Goal: Obtain resource: Download file/media

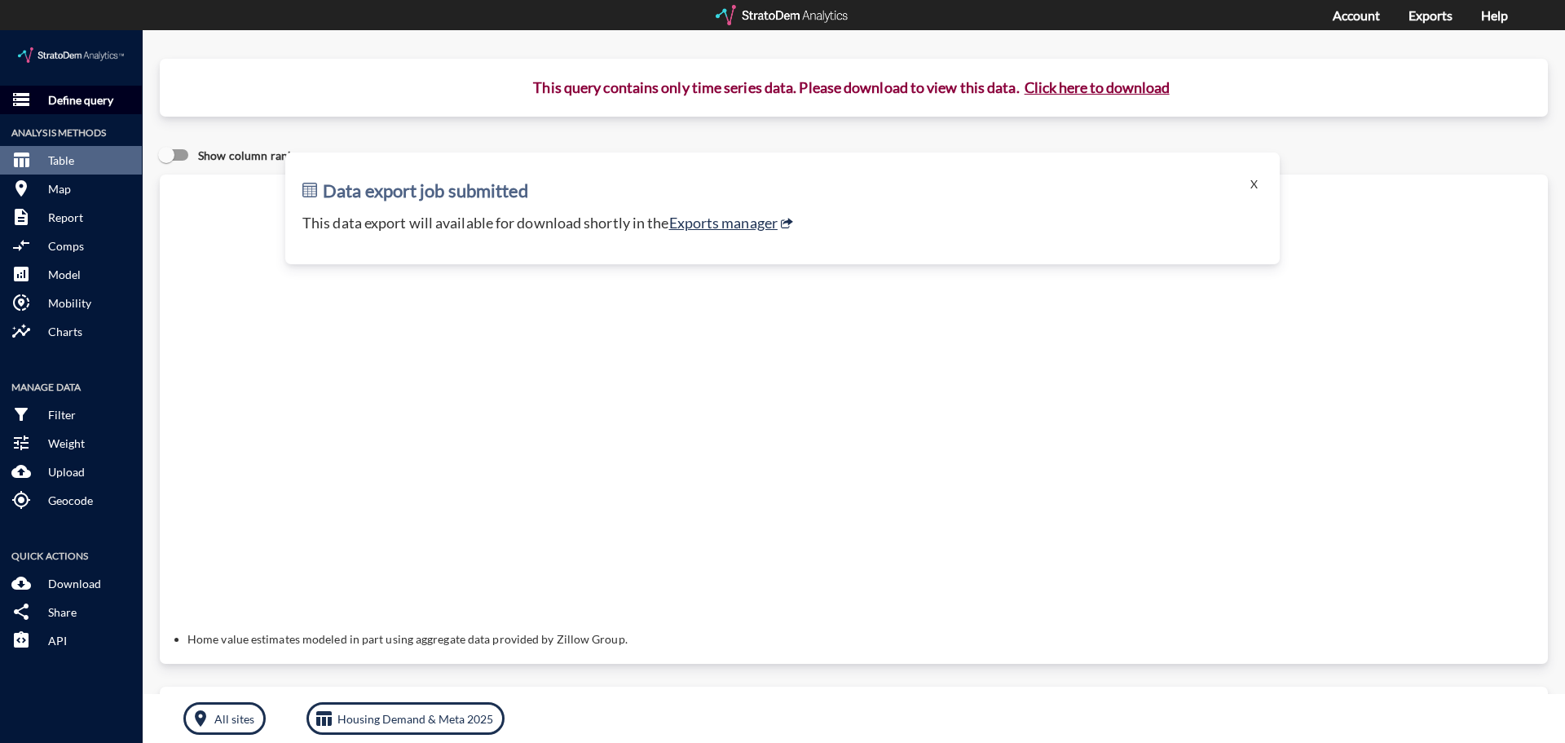
click button "storage Define query"
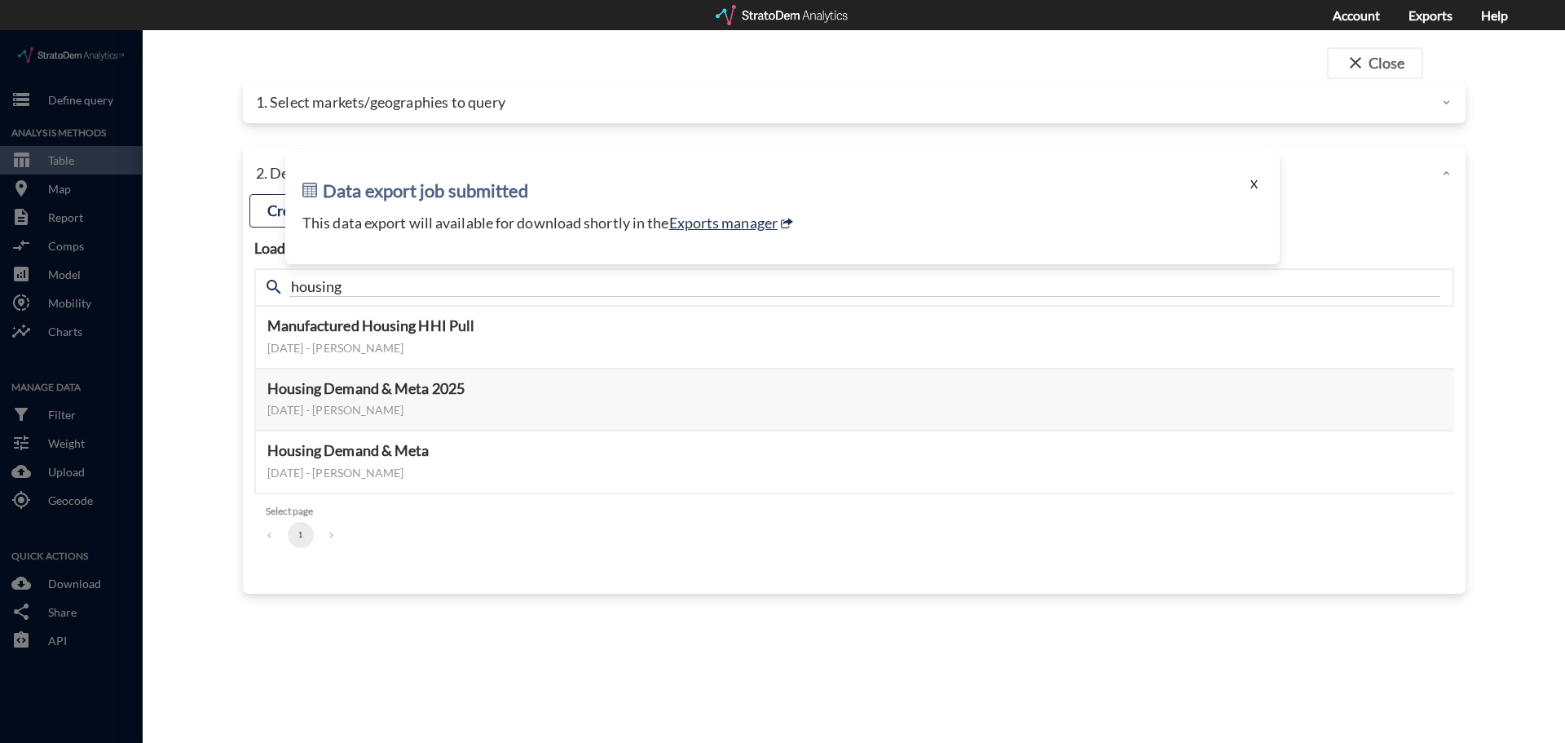
click button "X"
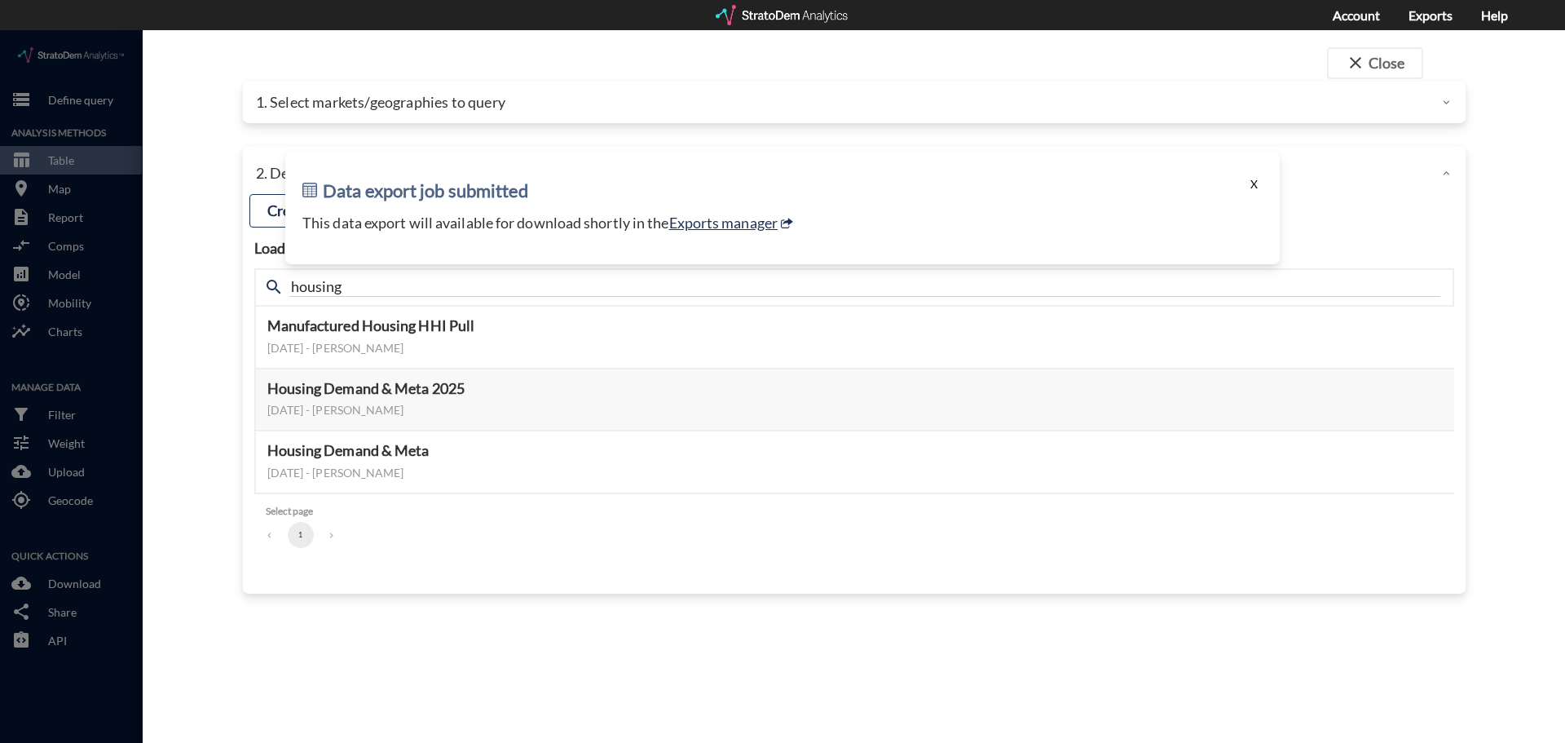
click button "X"
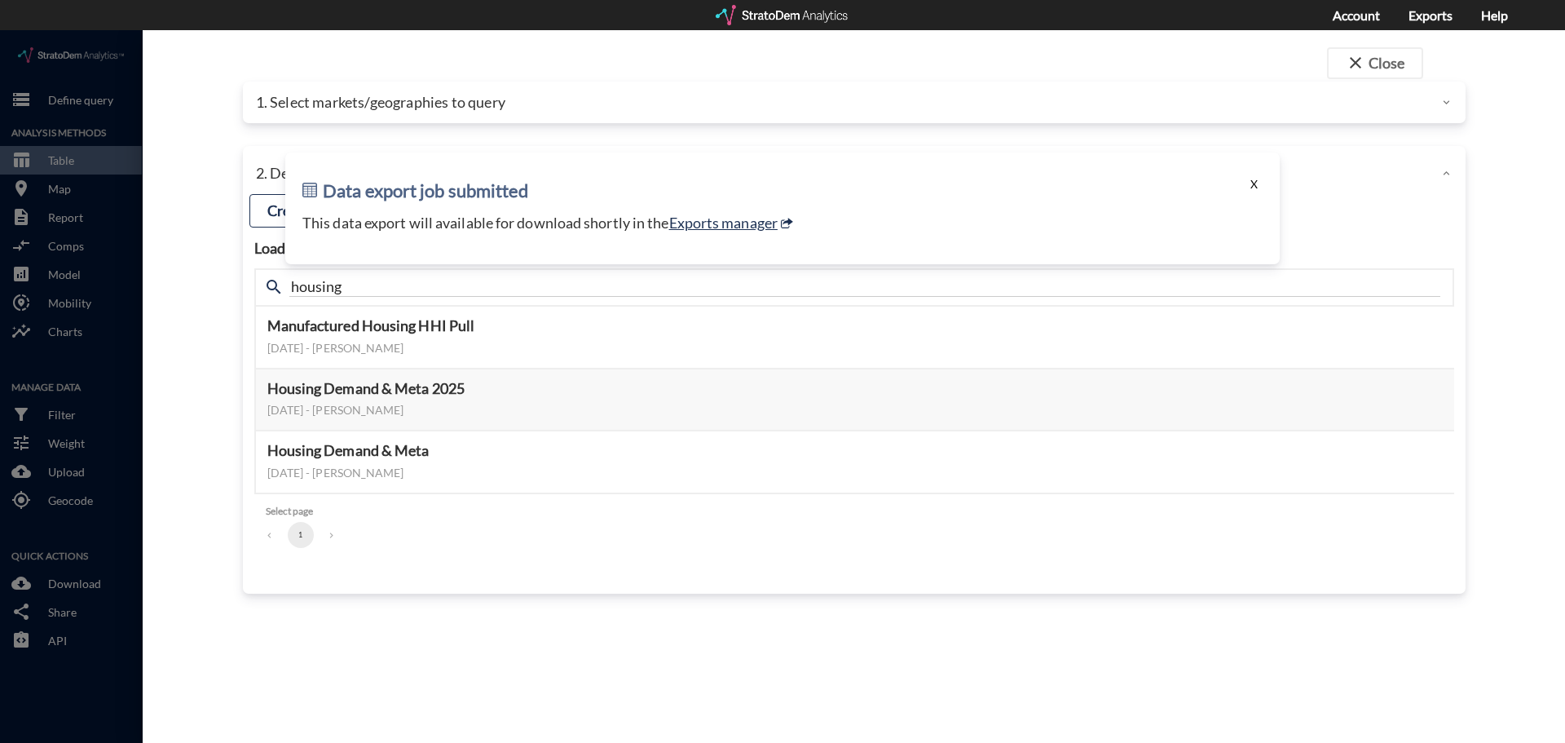
click button "X"
click p "1. Select markets/geographies to query"
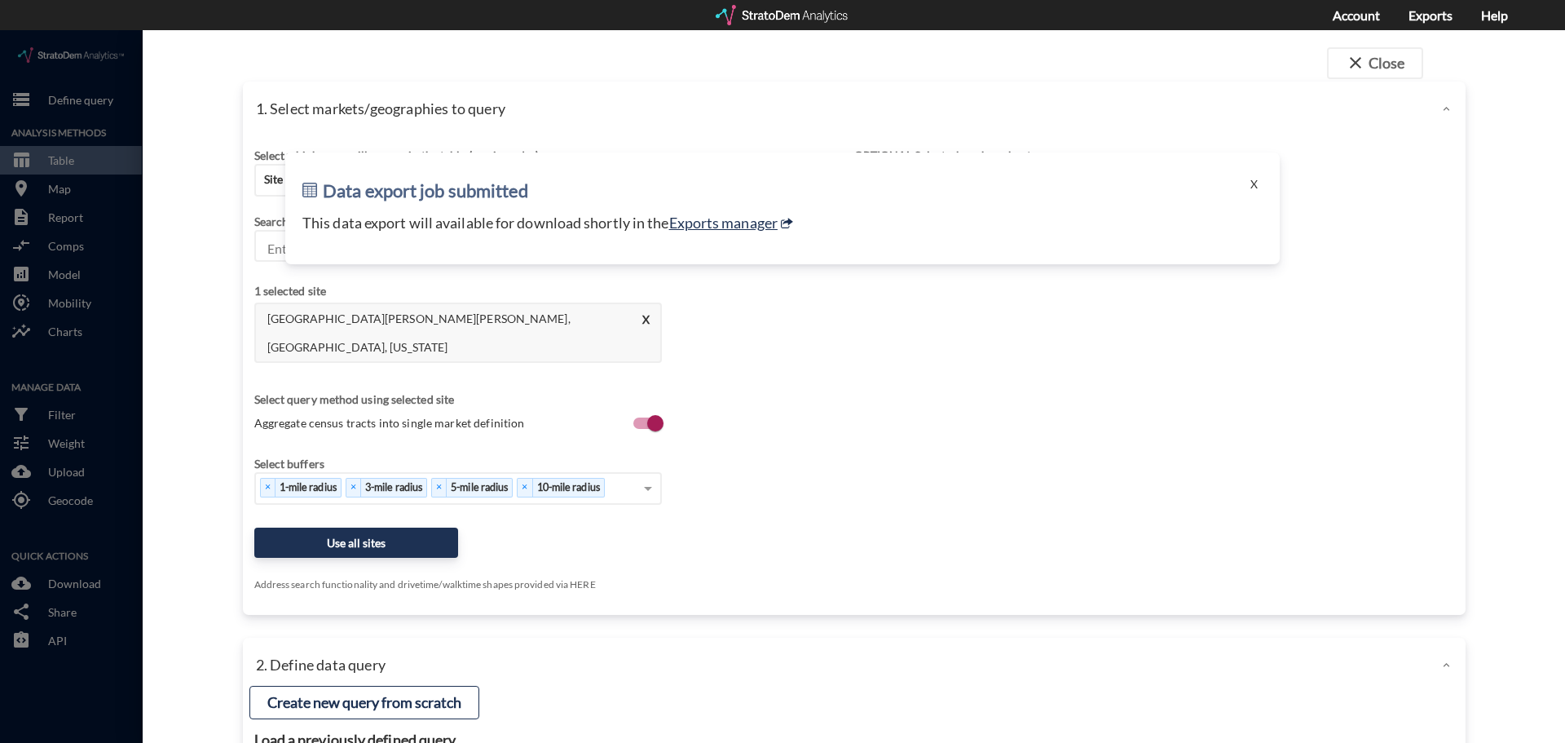
drag, startPoint x: 871, startPoint y: 164, endPoint x: 870, endPoint y: 268, distance: 104.4
click body "/vantagepoint/us/-1 storage Define query Analysis Methods table_chart Table roo…"
click button "X"
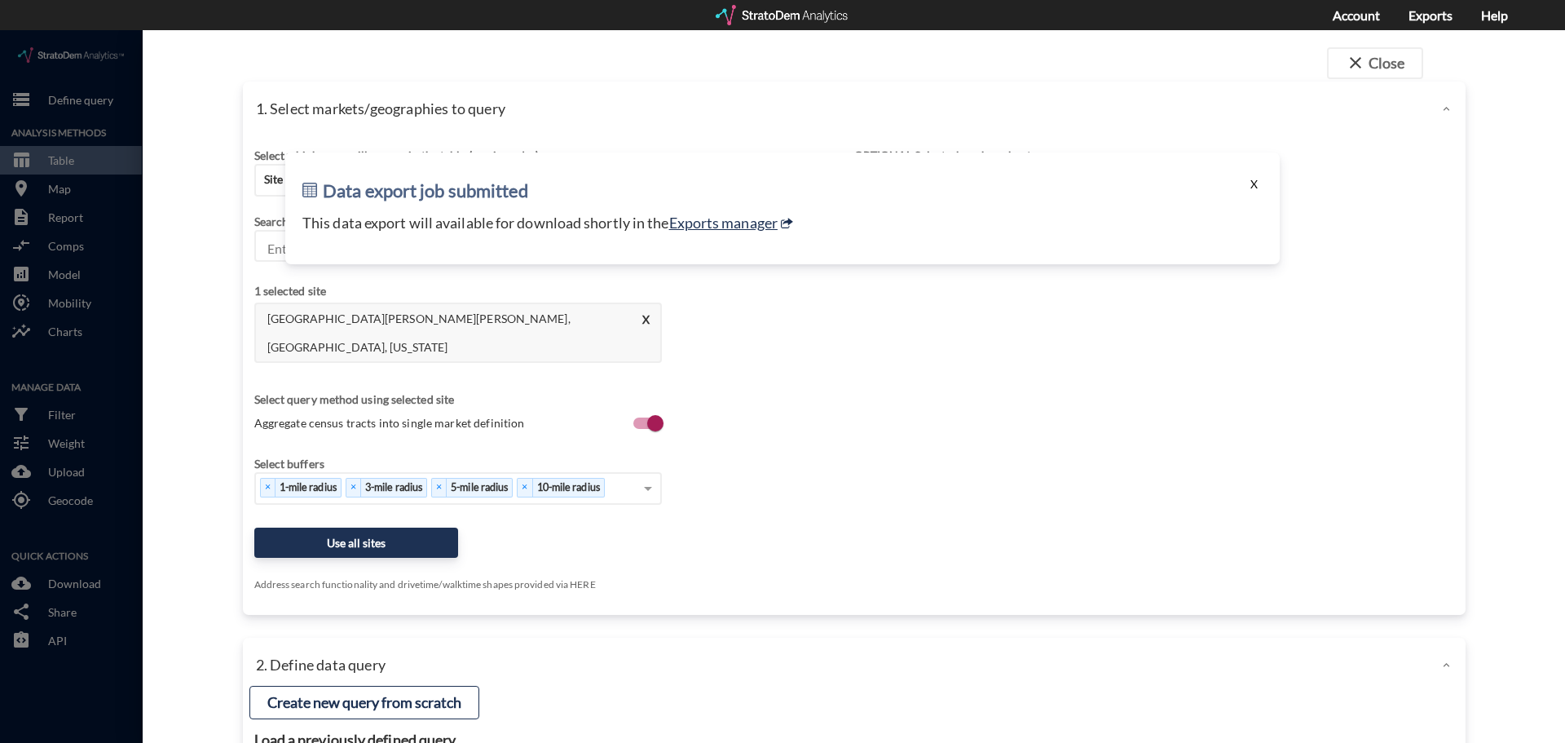
click button "X"
drag, startPoint x: 827, startPoint y: 180, endPoint x: 814, endPoint y: 117, distance: 64.3
click div "Data export job submitted X This data export will available for download shortl…"
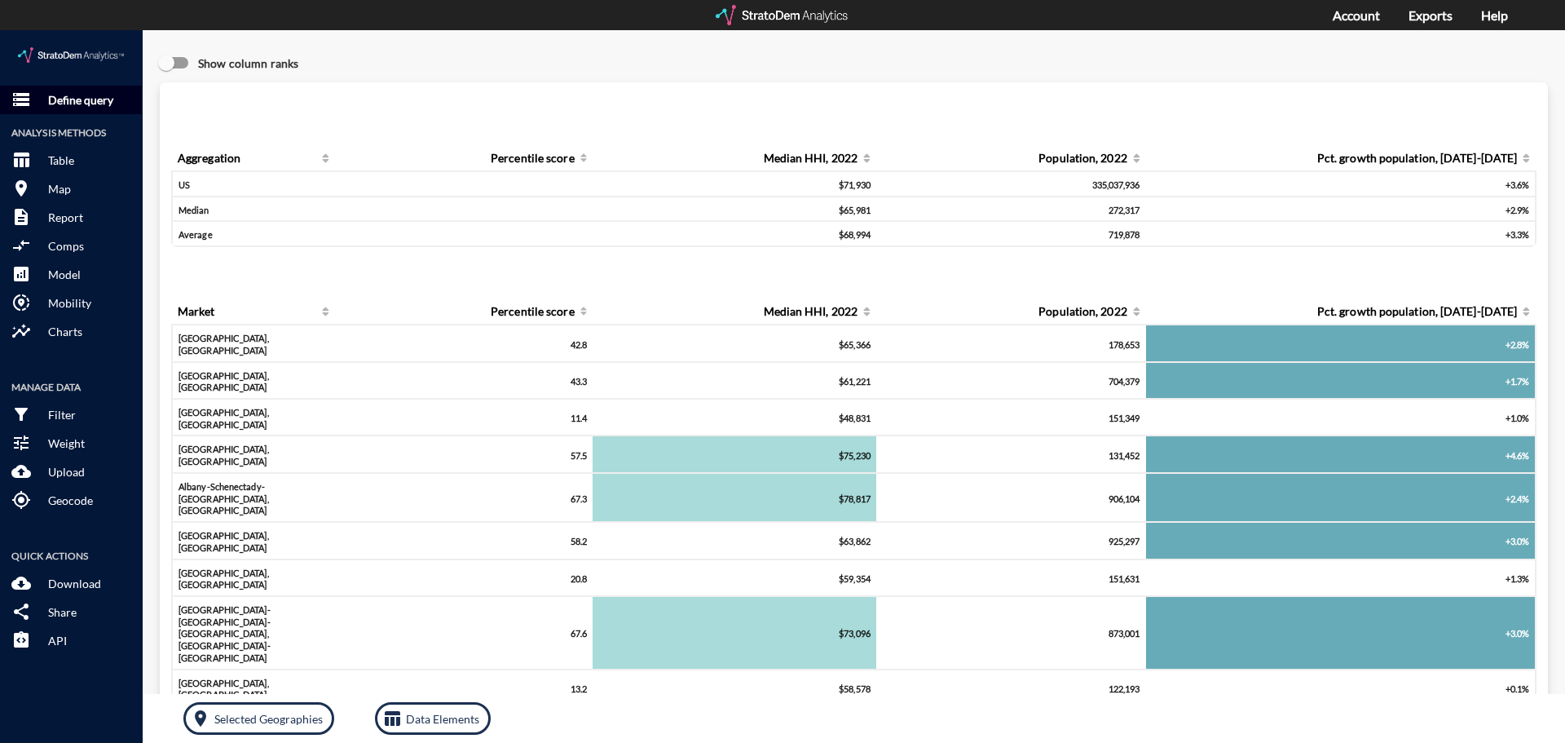
click span "storage"
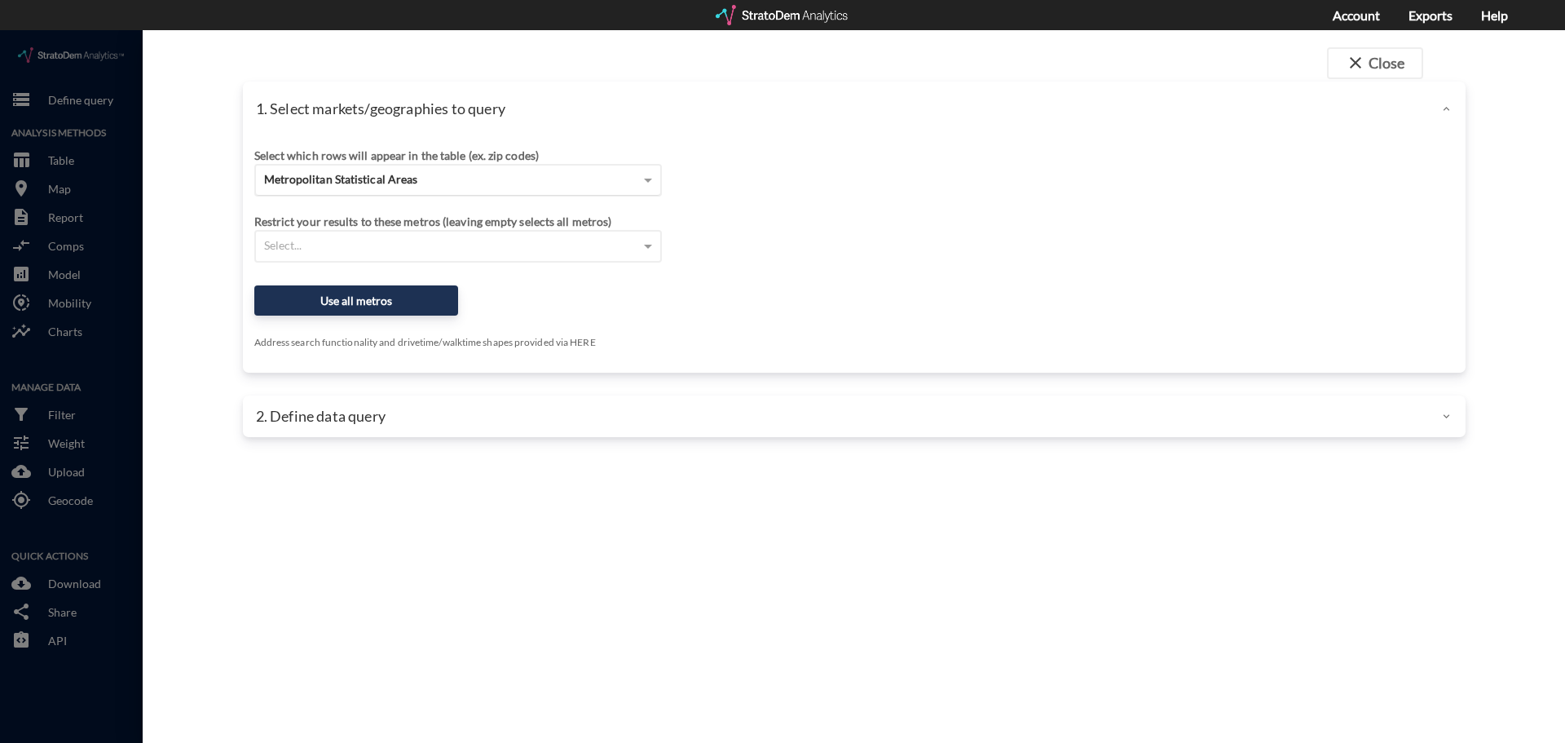
click div "Metropolitan Statistical Areas"
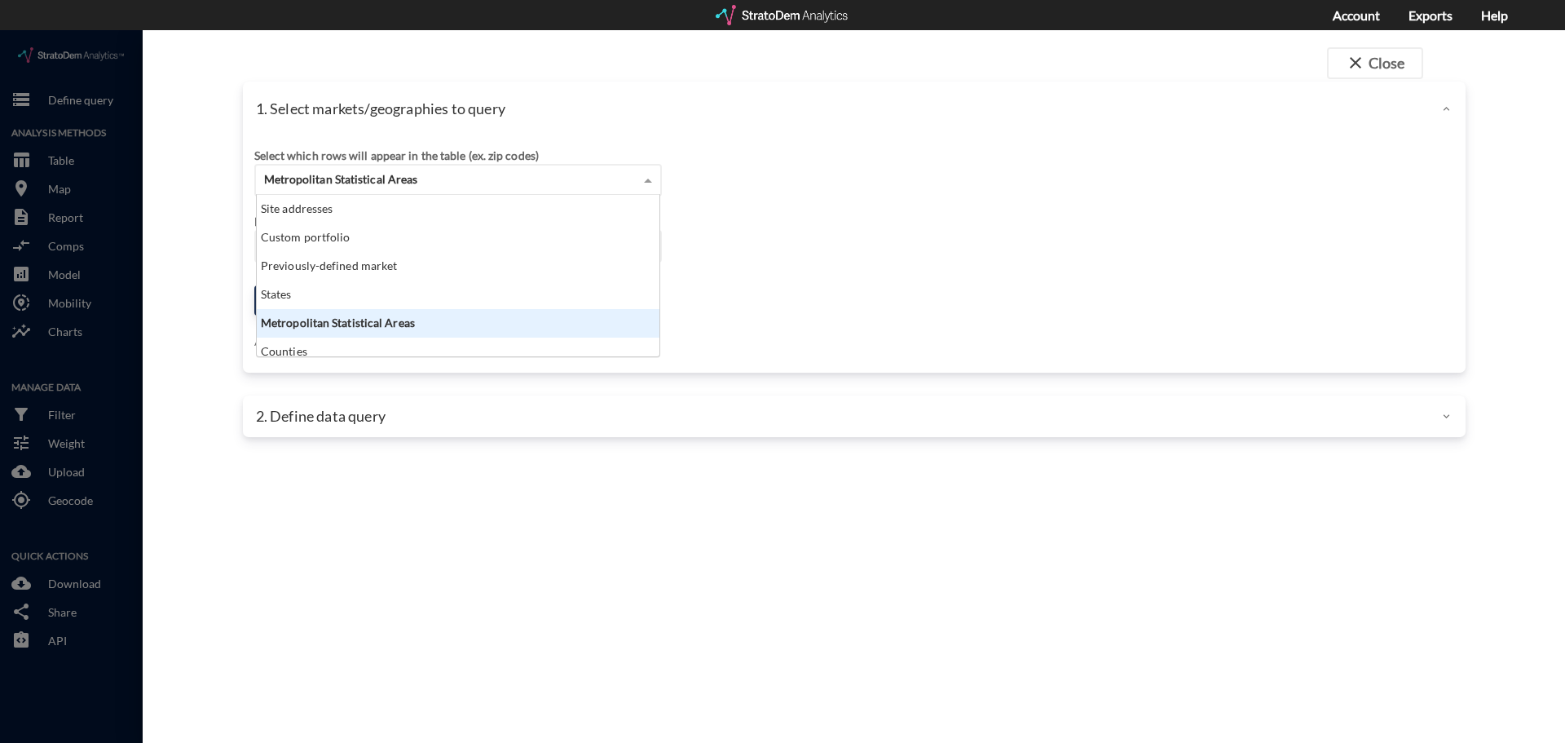
scroll to position [149, 393]
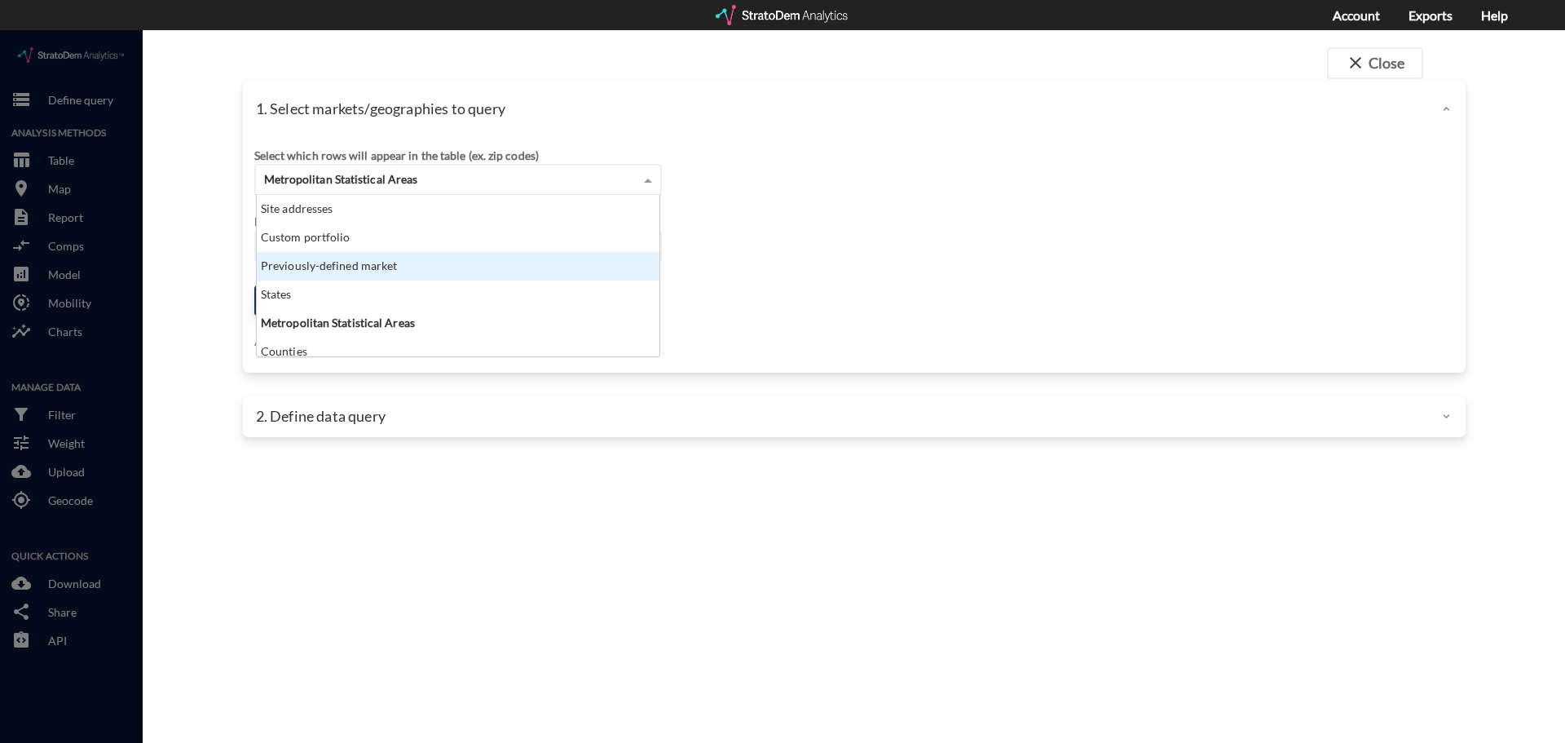
click div "Previously-defined market"
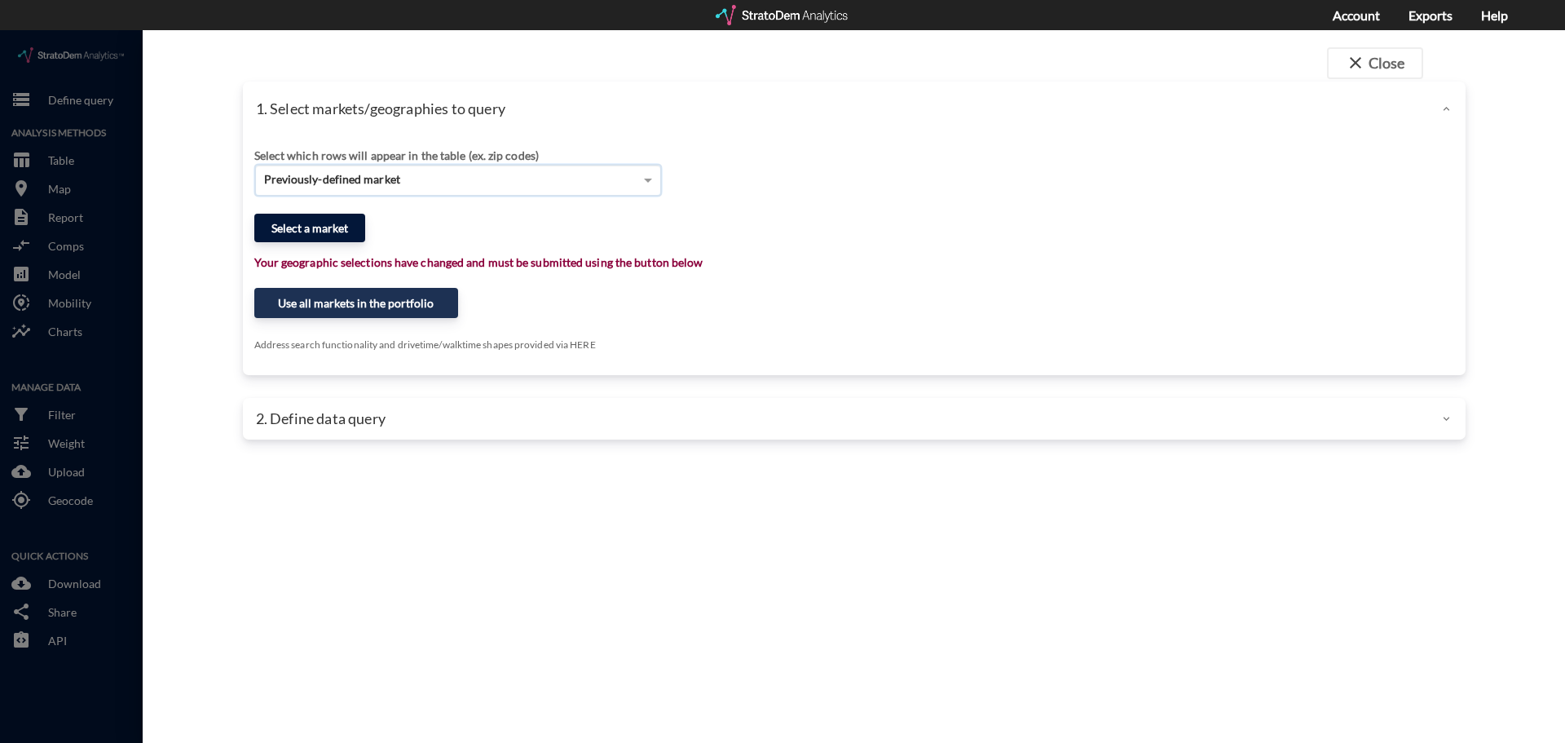
click button "Select a market"
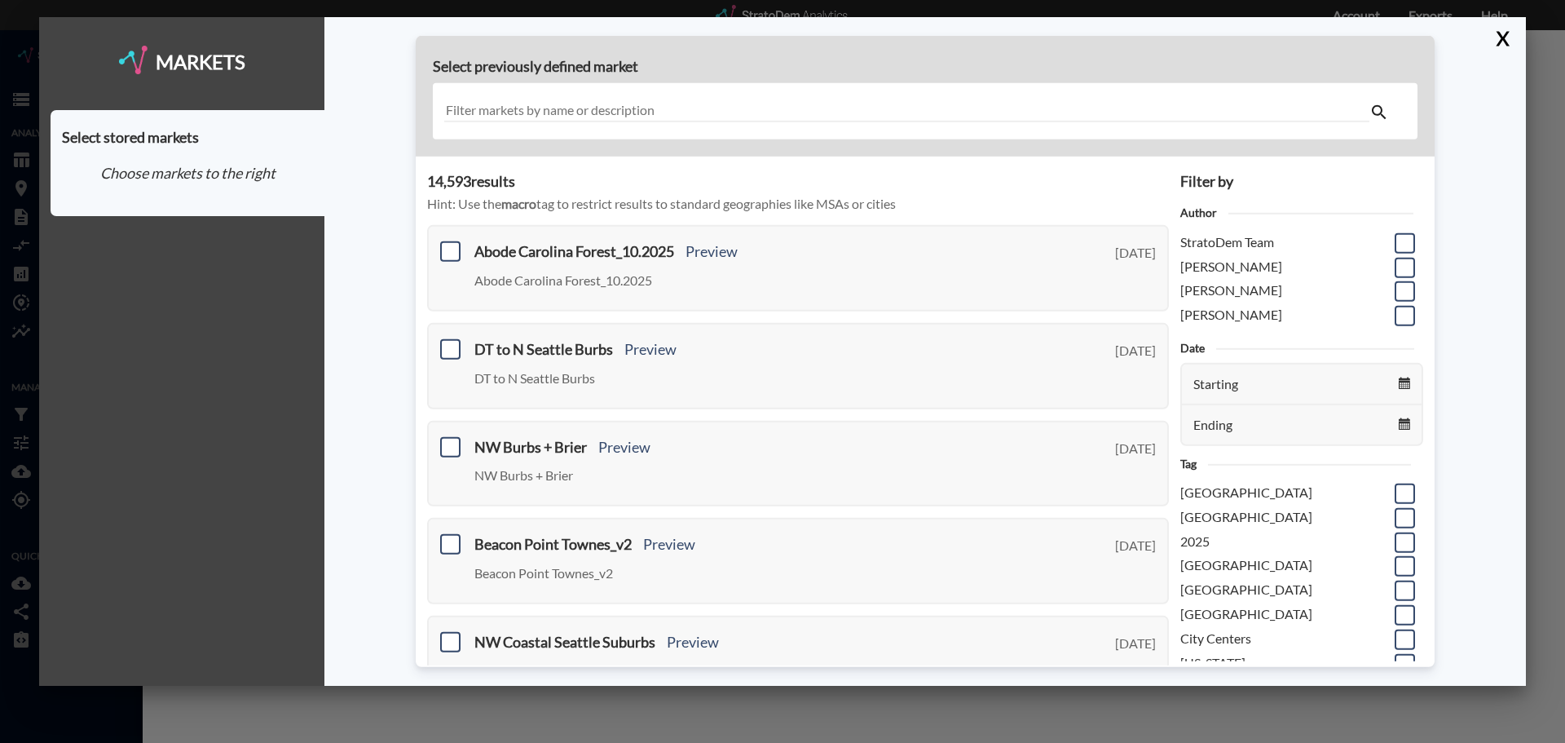
click at [532, 99] on div at bounding box center [925, 111] width 985 height 56
click at [532, 116] on input "text" at bounding box center [906, 111] width 925 height 22
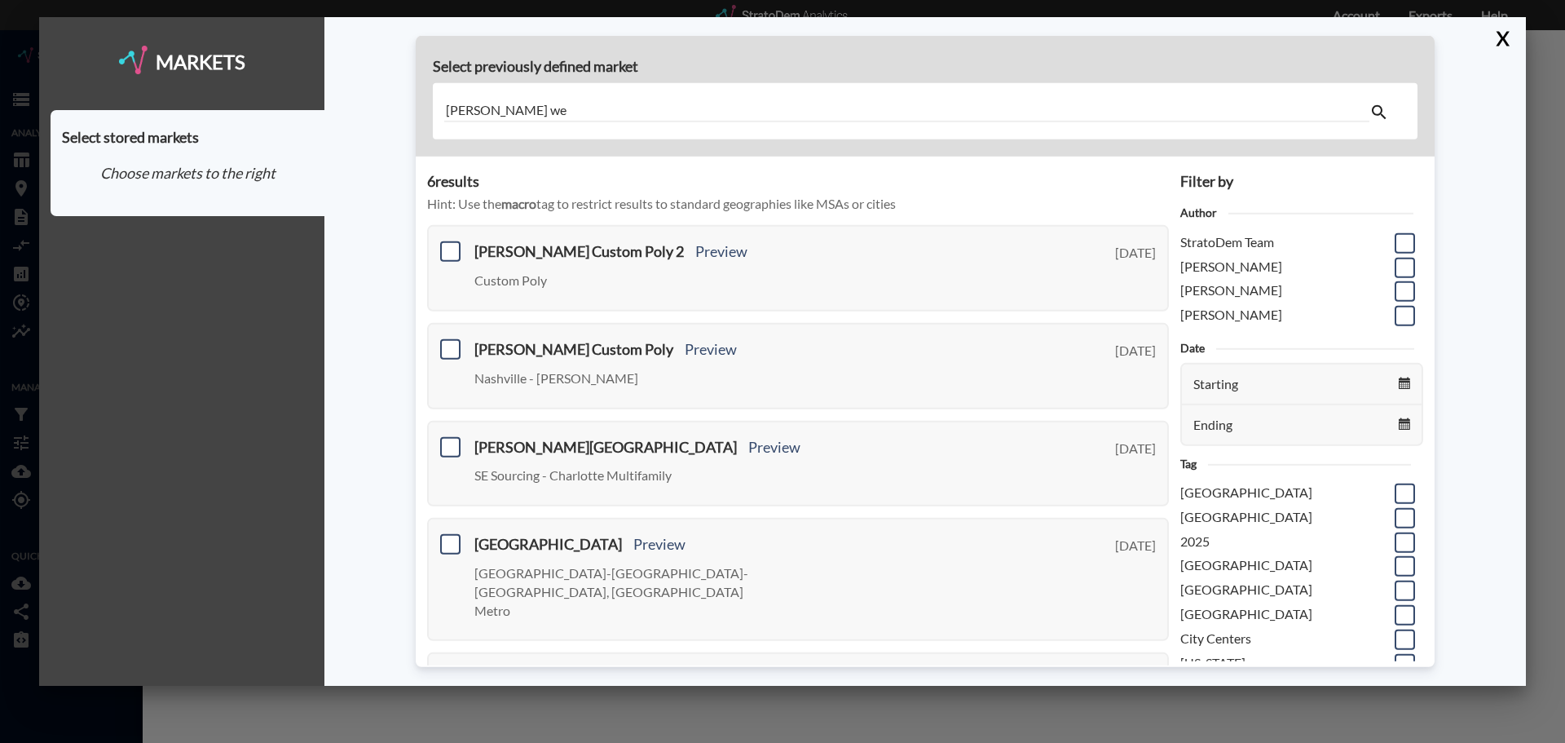
type input "parke we"
click at [459, 352] on span at bounding box center [450, 349] width 20 height 20
click at [448, 342] on input "checkbox" at bounding box center [448, 342] width 0 height 0
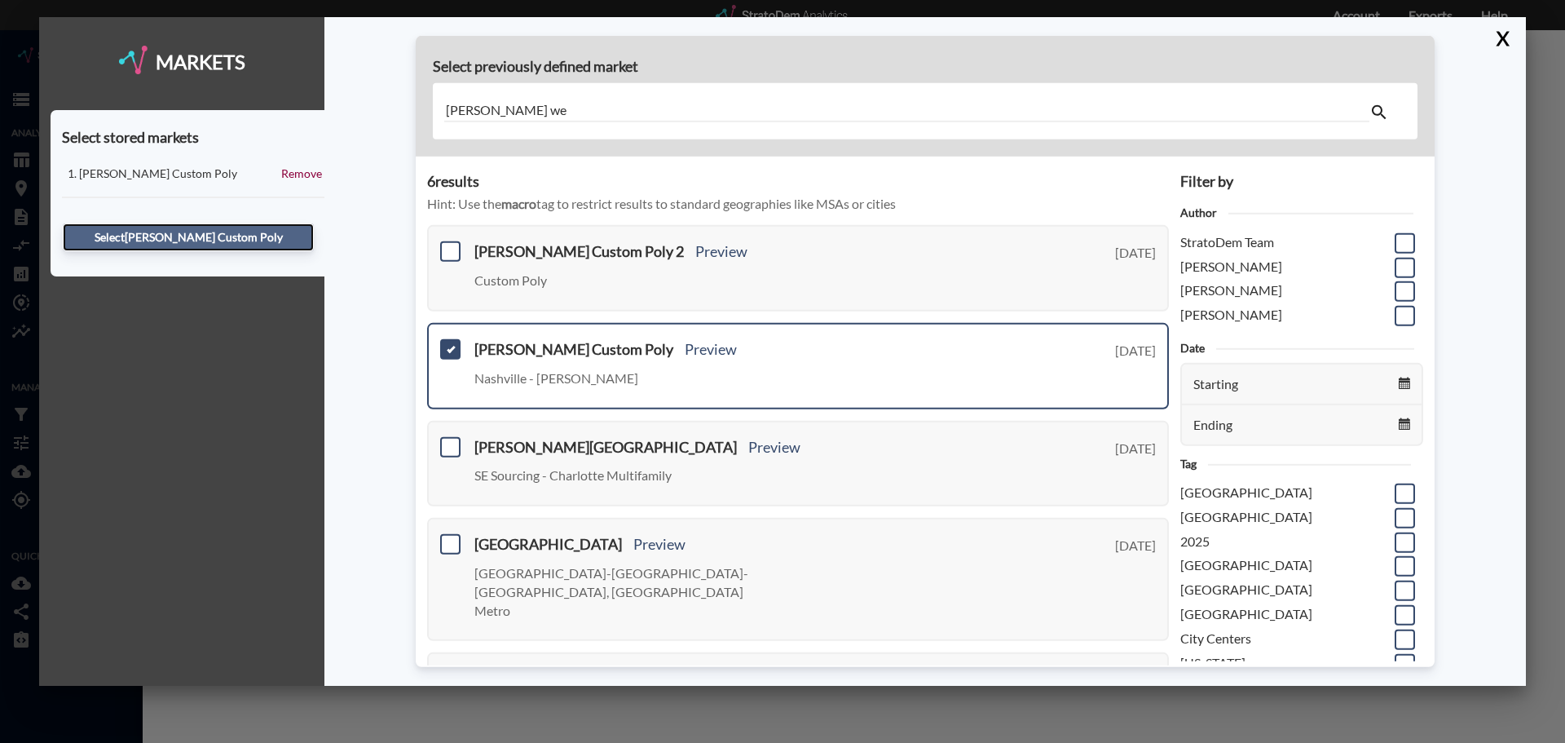
click at [251, 242] on button "Select Parke West Custom Poly" at bounding box center [188, 237] width 251 height 28
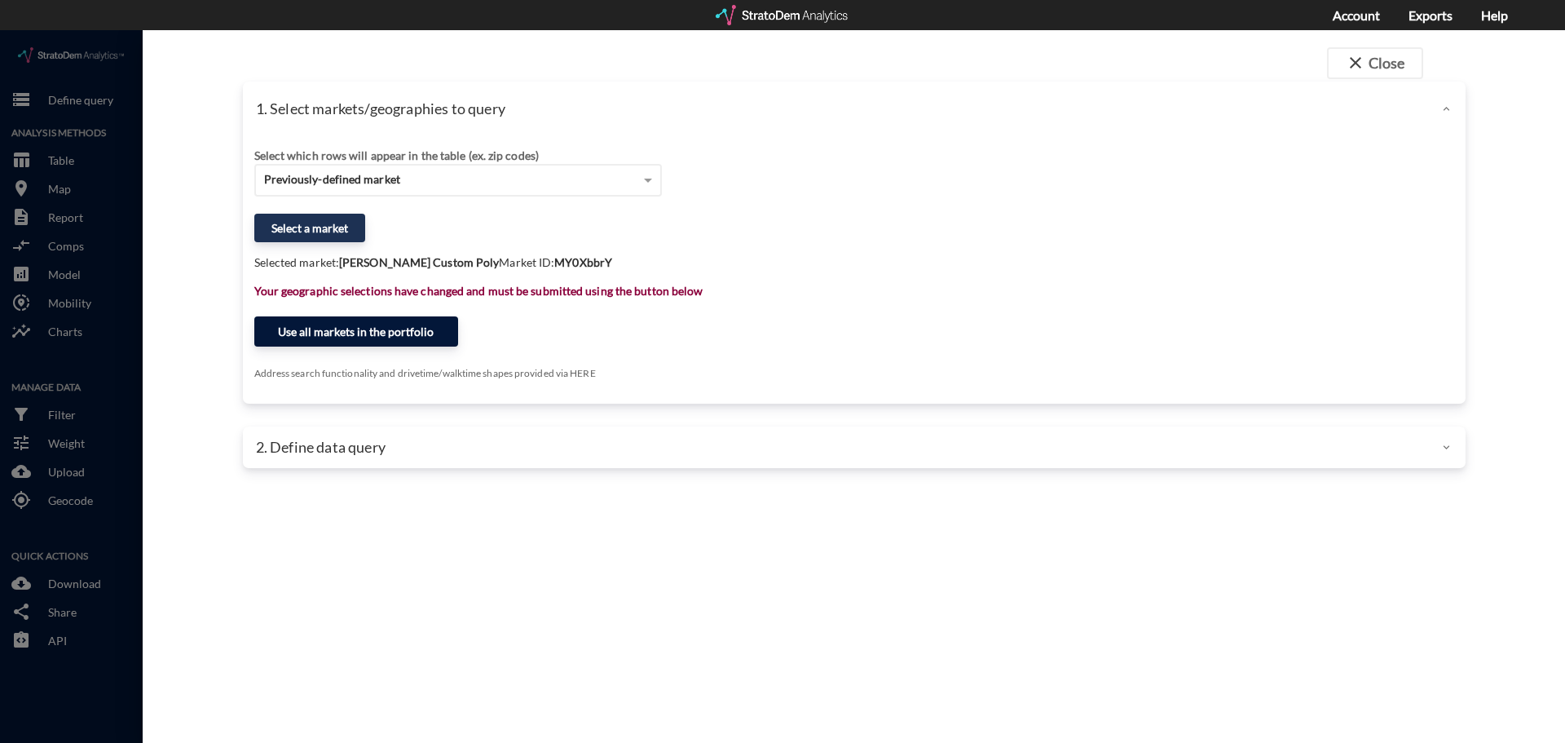
click button "Use all markets in the portfolio"
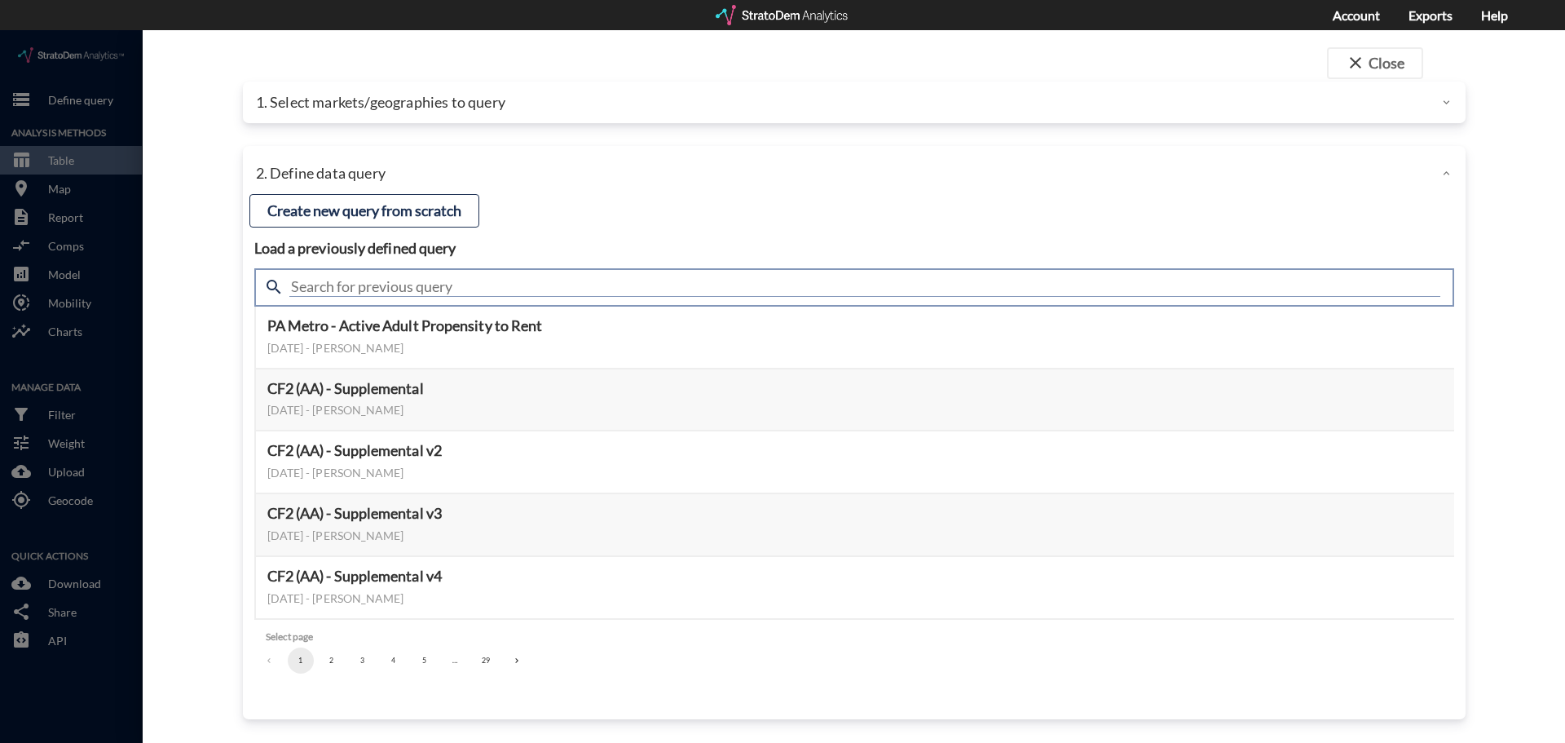
click input "text"
type input "housing demand"
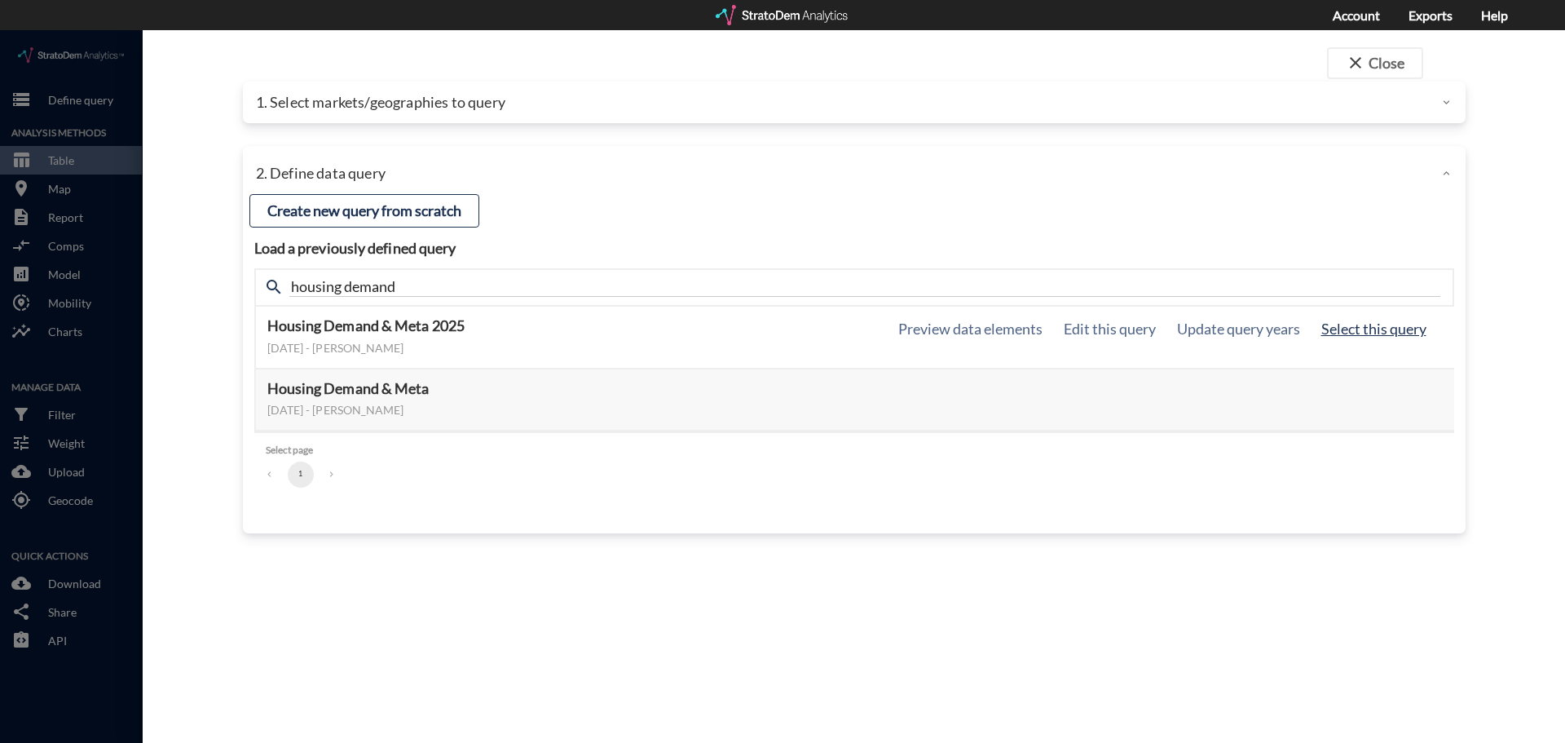
click button "Select this query"
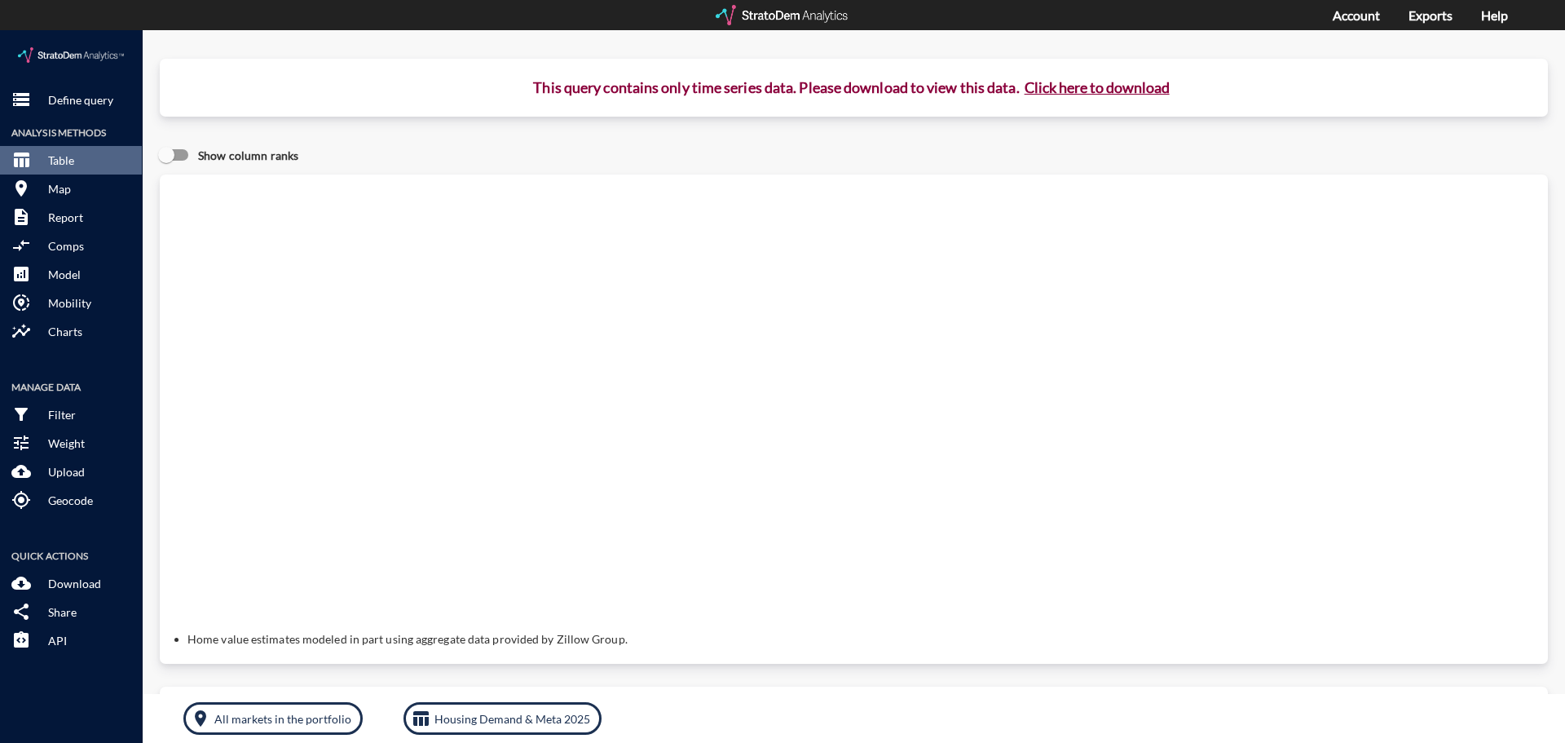
click button "Click here to download"
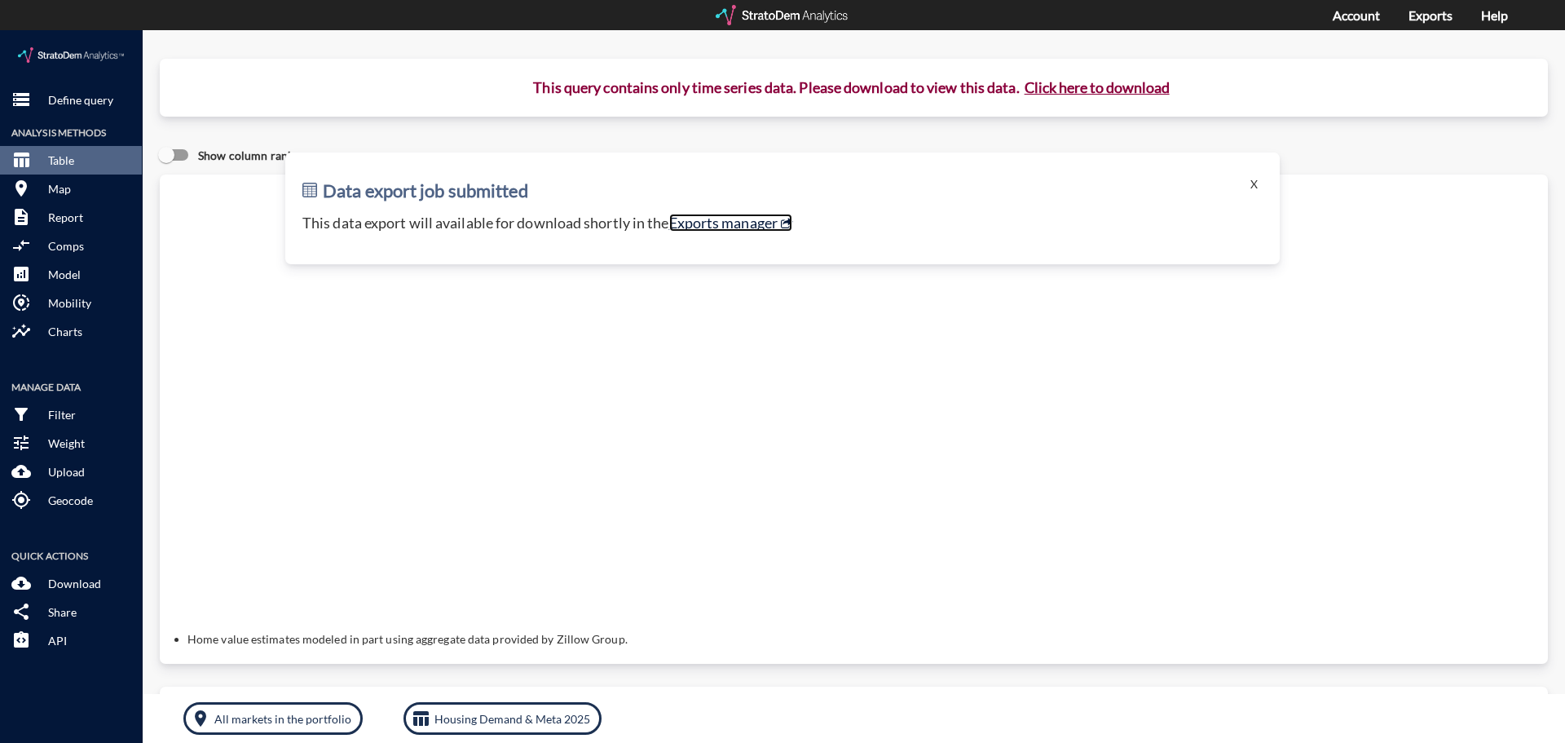
click link "Exports manager"
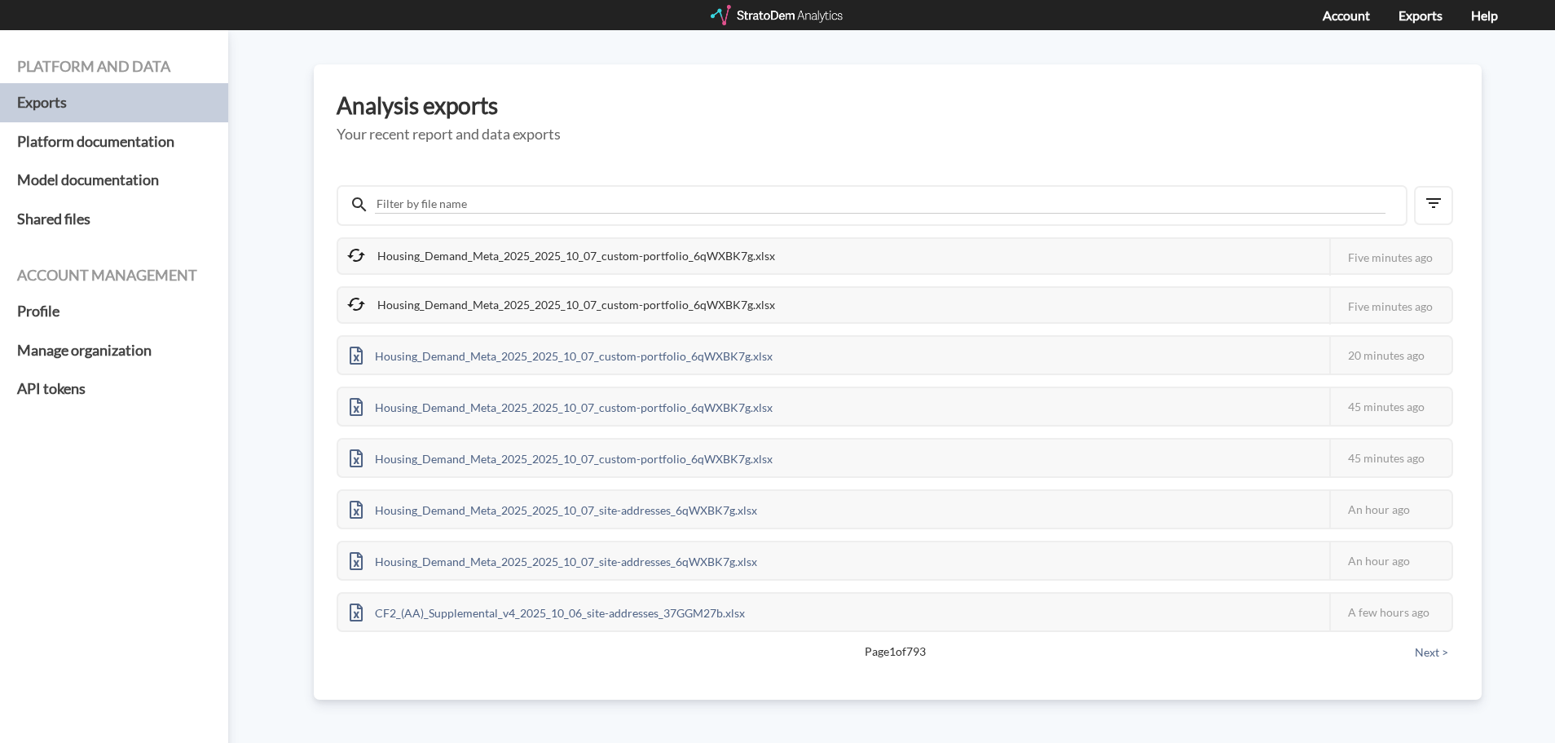
click at [1354, 124] on div "Analysis exports Your recent report and data exports Housing_Demand_Meta_2025_2…" at bounding box center [898, 381] width 1168 height 635
click at [665, 206] on input "text" at bounding box center [880, 204] width 1011 height 19
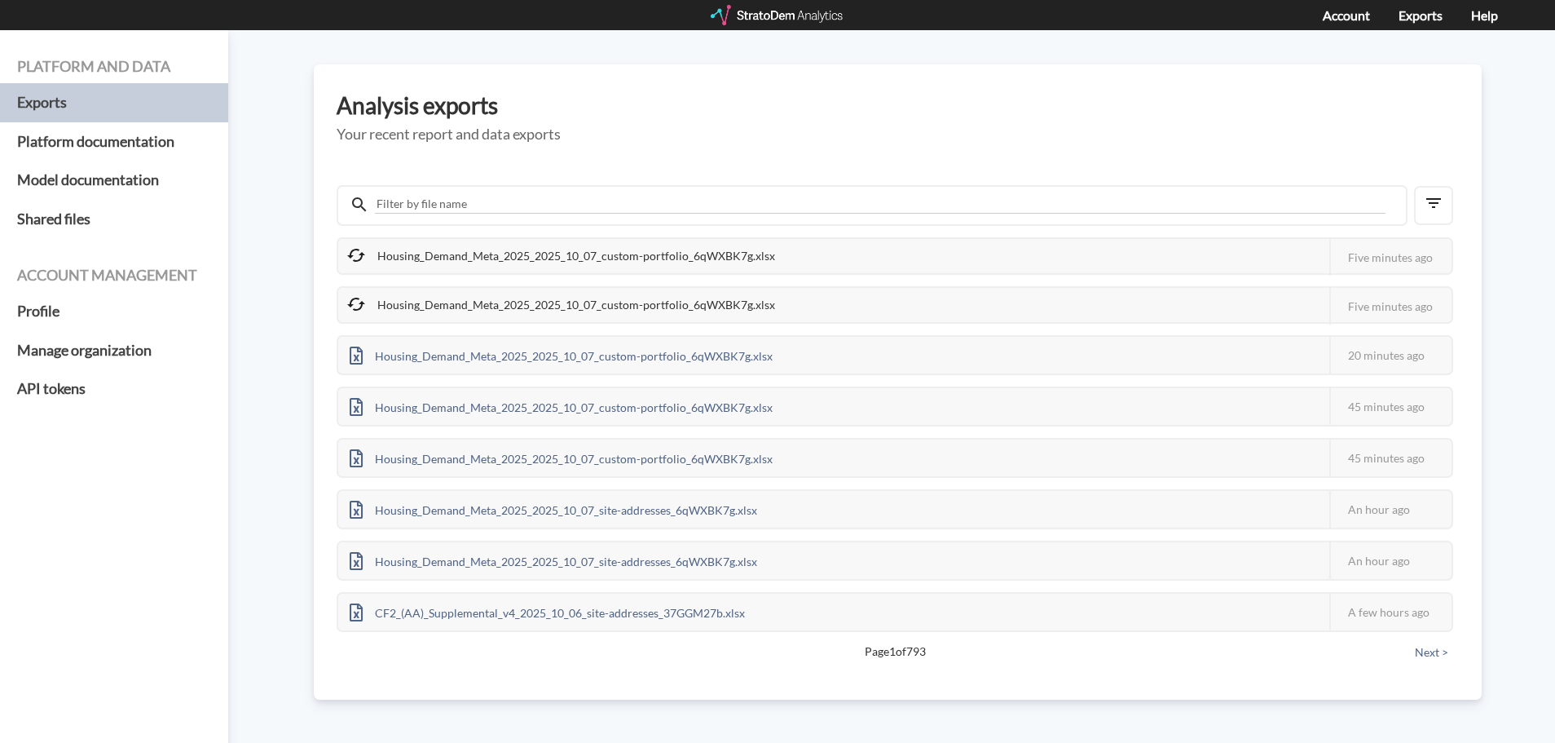
click at [707, 174] on div "Housing_Demand_Meta_2025_2025_10_07_custom-portfolio_6qWXBK7g.xlsx This job fai…" at bounding box center [898, 422] width 1123 height 497
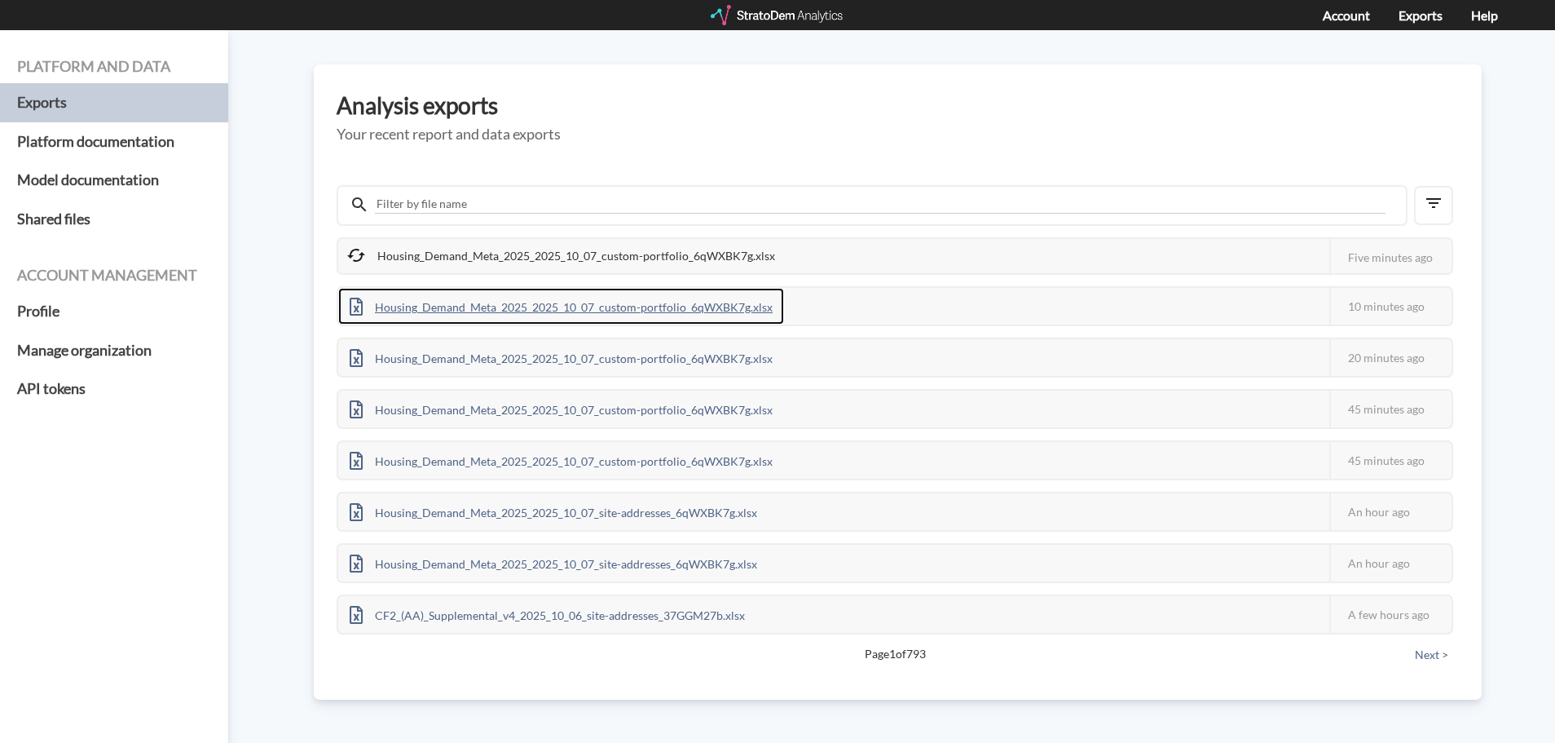
click at [572, 314] on div "Housing_Demand_Meta_2025_2025_10_07_custom-portfolio_6qWXBK7g.xlsx" at bounding box center [561, 306] width 446 height 37
